Goal: Information Seeking & Learning: Get advice/opinions

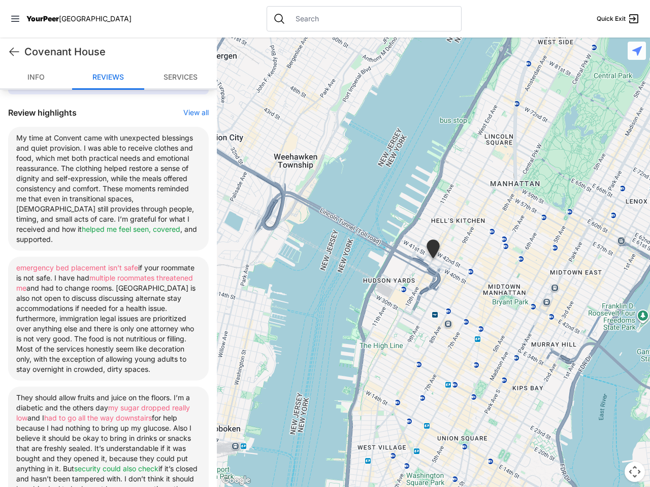
click at [15, 19] on icon at bounding box center [15, 19] width 8 height 6
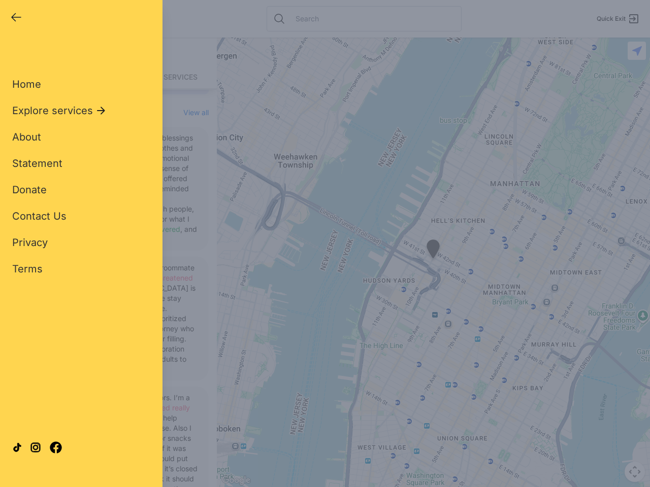
click at [14, 52] on div "Home Explore services About Statement Donate Contact Us Privacy Terms" at bounding box center [81, 160] width 138 height 231
click at [191, 113] on div "Close panel YourPeer [GEOGRAPHIC_DATA] Quick Exit Single Adult Families Soup Ki…" at bounding box center [325, 243] width 650 height 487
click at [433, 262] on div "Close panel YourPeer [GEOGRAPHIC_DATA] Quick Exit Single Adult Families Soup Ki…" at bounding box center [325, 243] width 650 height 487
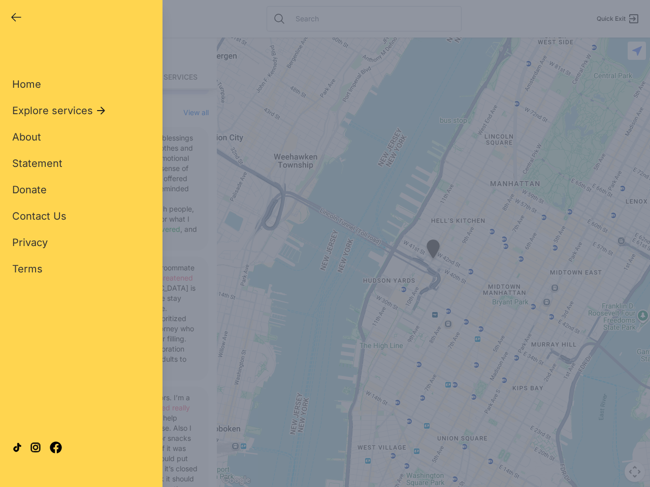
click at [433, 251] on div "Close panel YourPeer [GEOGRAPHIC_DATA] Quick Exit Single Adult Families Soup Ki…" at bounding box center [325, 243] width 650 height 487
click at [634, 472] on div "Close panel YourPeer [GEOGRAPHIC_DATA] Quick Exit Single Adult Families Soup Ki…" at bounding box center [325, 243] width 650 height 487
click at [636, 51] on div "Close panel YourPeer [GEOGRAPHIC_DATA] Quick Exit Single Adult Families Soup Ki…" at bounding box center [325, 243] width 650 height 487
